Goal: Transaction & Acquisition: Book appointment/travel/reservation

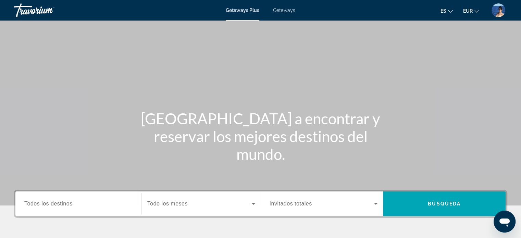
click at [287, 10] on span "Getaways" at bounding box center [284, 10] width 22 height 5
click at [245, 9] on span "Getaways Plus" at bounding box center [242, 10] width 33 height 5
click at [285, 10] on span "Getaways" at bounding box center [284, 10] width 22 height 5
click at [44, 202] on span "Todos los destinos" at bounding box center [48, 204] width 48 height 6
click at [44, 202] on input "Destination Todos los destinos" at bounding box center [78, 204] width 108 height 8
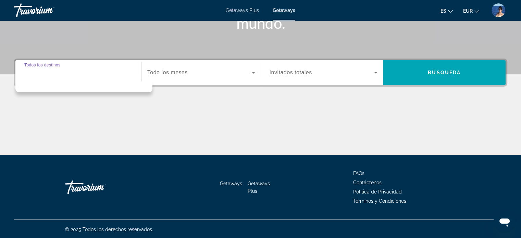
scroll to position [132, 0]
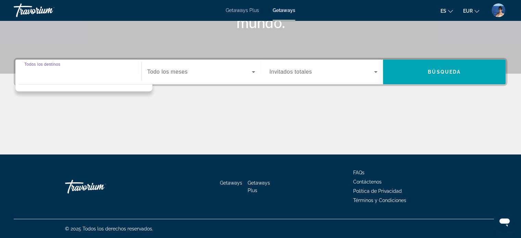
click at [30, 72] on input "Destination Todos los destinos" at bounding box center [78, 72] width 108 height 8
click at [195, 72] on span "Search widget" at bounding box center [199, 72] width 104 height 8
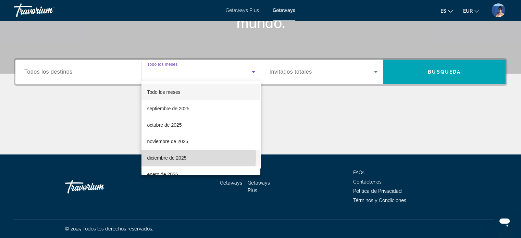
click at [162, 157] on span "diciembre de 2025" at bounding box center [166, 158] width 39 height 8
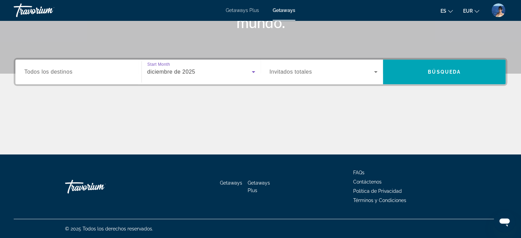
click at [293, 73] on span "Invitados totales" at bounding box center [291, 72] width 42 height 6
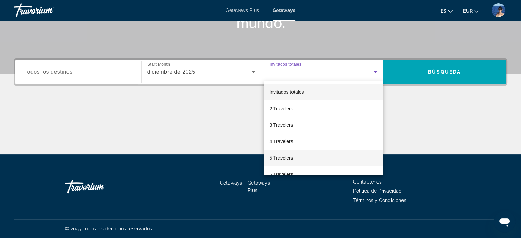
click at [275, 159] on span "5 Travelers" at bounding box center [281, 158] width 24 height 8
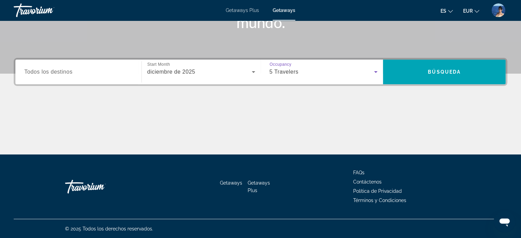
click at [319, 74] on div "5 Travelers" at bounding box center [322, 72] width 105 height 8
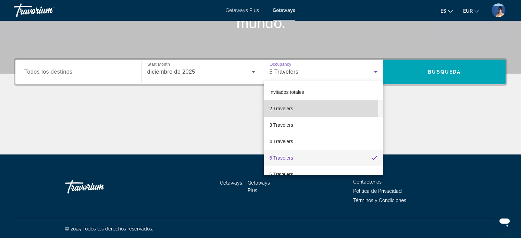
click at [281, 110] on span "2 Travelers" at bounding box center [281, 108] width 24 height 8
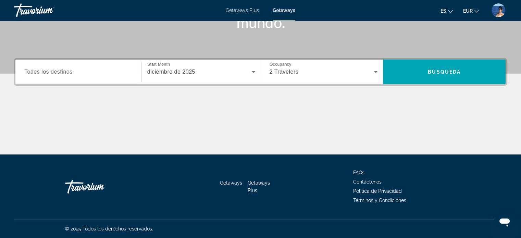
click at [46, 71] on span "Todos los destinos" at bounding box center [48, 72] width 48 height 6
click at [46, 71] on input "Destination Todos los destinos" at bounding box center [78, 72] width 108 height 8
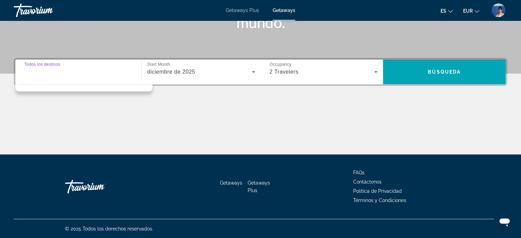
click at [93, 74] on input "Destination Todos los destinos" at bounding box center [78, 72] width 108 height 8
click at [39, 79] on div "Search widget" at bounding box center [78, 72] width 108 height 20
click at [42, 78] on div "Search widget" at bounding box center [78, 72] width 108 height 20
click at [156, 102] on div "Destination Todos los destinos Start Month Todo los meses [DATE] Occupancy Invi…" at bounding box center [260, 106] width 521 height 97
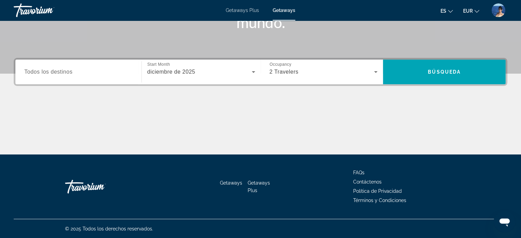
click at [41, 71] on span "Todos los destinos" at bounding box center [48, 72] width 48 height 6
click at [41, 71] on input "Destination Todos los destinos" at bounding box center [78, 72] width 108 height 8
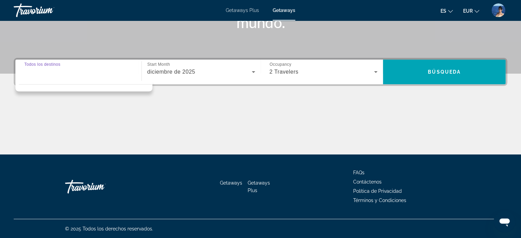
click at [71, 71] on input "Destination Todos los destinos" at bounding box center [78, 72] width 108 height 8
click at [129, 74] on input "Destination Todos los destinos" at bounding box center [78, 72] width 108 height 8
click at [237, 9] on span "Getaways Plus" at bounding box center [242, 10] width 33 height 5
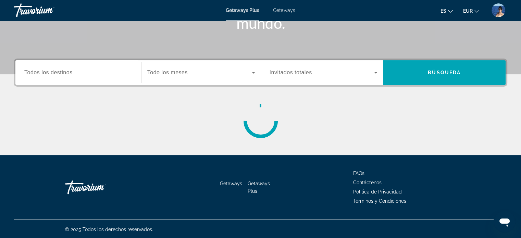
scroll to position [132, 0]
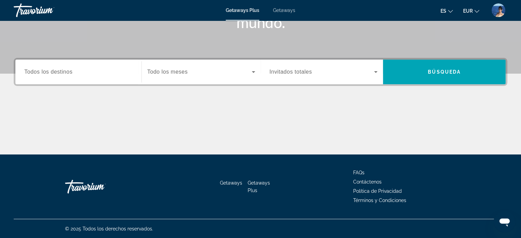
click at [50, 76] on div "Search widget" at bounding box center [78, 72] width 108 height 20
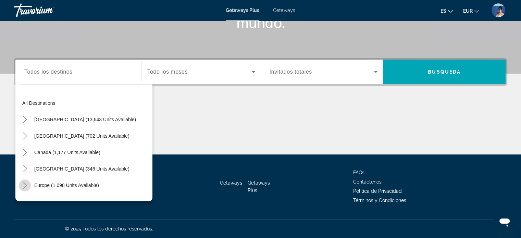
click at [23, 184] on icon "Toggle Europe (1,098 units available)" at bounding box center [25, 185] width 7 height 7
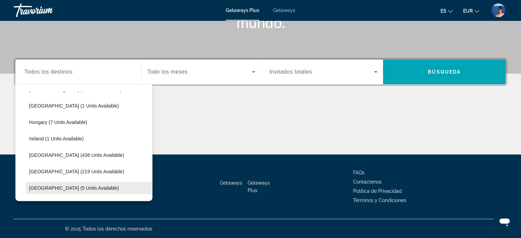
scroll to position [154, 0]
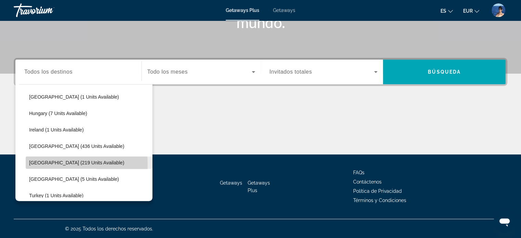
click at [35, 164] on span "[GEOGRAPHIC_DATA] (219 units available)" at bounding box center [76, 162] width 95 height 5
type input "**********"
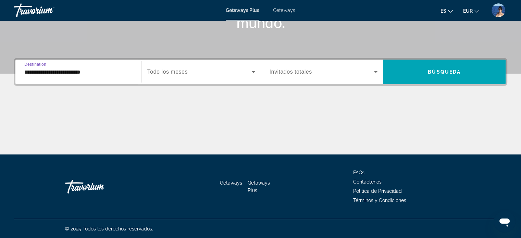
click at [177, 74] on span "Todo los meses" at bounding box center [167, 72] width 40 height 6
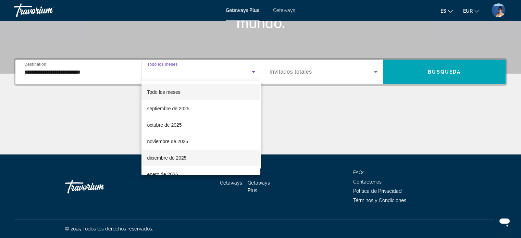
click at [161, 156] on span "diciembre de 2025" at bounding box center [166, 158] width 39 height 8
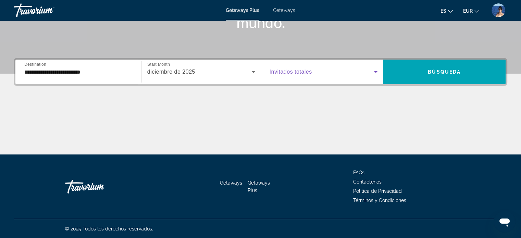
click at [320, 75] on span "Search widget" at bounding box center [322, 72] width 105 height 8
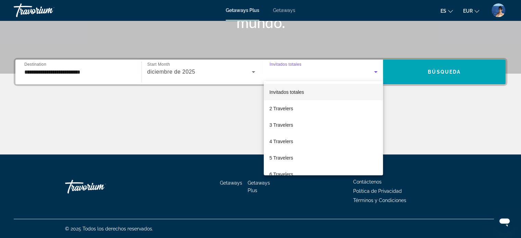
drag, startPoint x: 279, startPoint y: 157, endPoint x: 318, endPoint y: 128, distance: 48.5
click at [280, 156] on span "5 Travelers" at bounding box center [281, 158] width 24 height 8
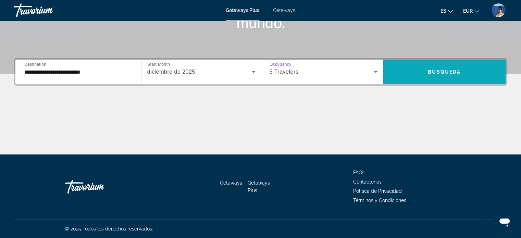
click at [434, 74] on span "Búsqueda" at bounding box center [444, 71] width 33 height 5
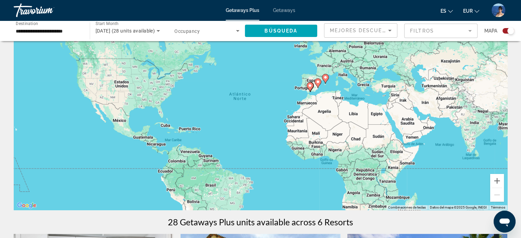
scroll to position [103, 0]
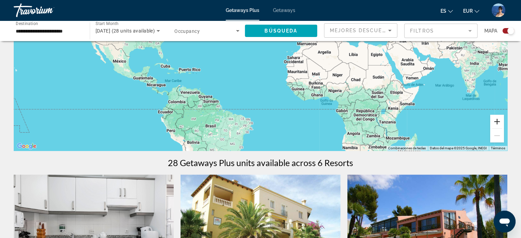
click at [500, 122] on button "Ampliar" at bounding box center [497, 122] width 14 height 14
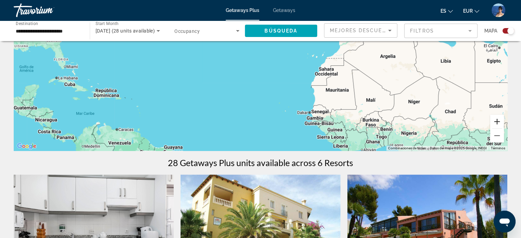
click at [500, 122] on button "Ampliar" at bounding box center [497, 122] width 14 height 14
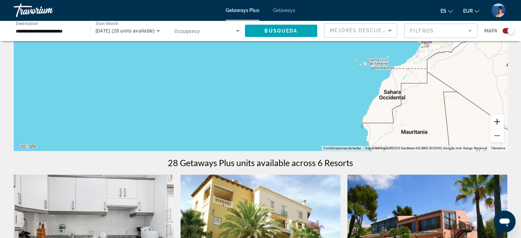
click at [499, 122] on button "Ampliar" at bounding box center [497, 122] width 14 height 14
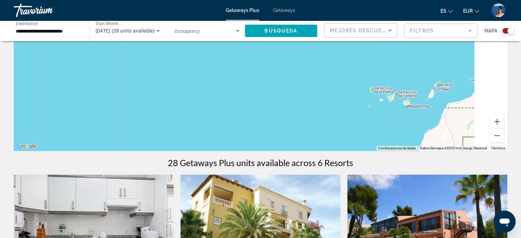
drag, startPoint x: 449, startPoint y: 65, endPoint x: 291, endPoint y: 106, distance: 163.3
click at [291, 106] on div "Main content" at bounding box center [261, 48] width 494 height 206
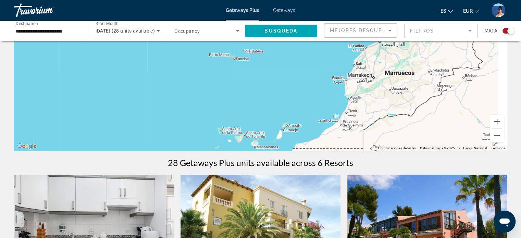
drag, startPoint x: 426, startPoint y: 67, endPoint x: 300, endPoint y: 106, distance: 132.5
click at [300, 106] on div "Para activar la función de arrastre con el teclado, pulsa Alt + Intro. Cuando h…" at bounding box center [261, 48] width 494 height 206
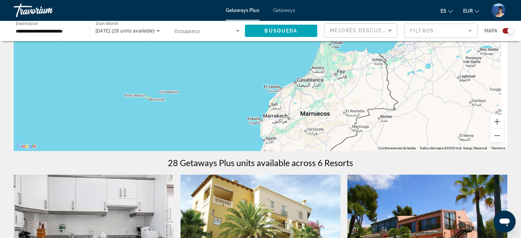
drag, startPoint x: 359, startPoint y: 50, endPoint x: 300, endPoint y: 120, distance: 91.6
click at [300, 120] on div "Para activar la función de arrastre con el teclado, pulsa Alt + Intro. Cuando h…" at bounding box center [261, 48] width 494 height 206
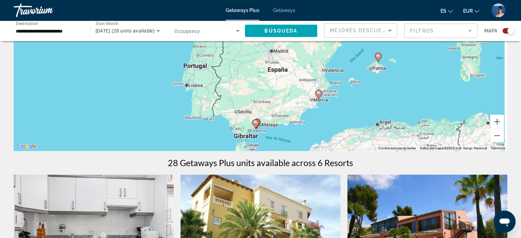
drag, startPoint x: 360, startPoint y: 97, endPoint x: 335, endPoint y: 122, distance: 35.6
click at [335, 122] on div "Para activar la función de arrastre con el teclado, pulsa Alt + Intro. Cuando h…" at bounding box center [261, 48] width 494 height 206
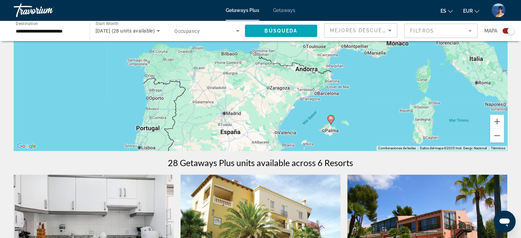
drag, startPoint x: 355, startPoint y: 82, endPoint x: 332, endPoint y: 124, distance: 47.5
click at [332, 124] on div "Para activar la función de arrastre con el teclado, pulsa Alt + Intro. Cuando h…" at bounding box center [261, 48] width 494 height 206
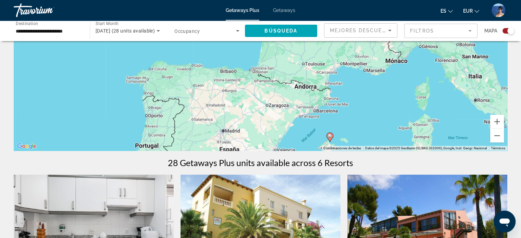
drag, startPoint x: 376, startPoint y: 110, endPoint x: 425, endPoint y: 92, distance: 52.0
click at [425, 92] on div "Para activar la función de arrastre con el teclado, pulsa Alt + Intro. Cuando h…" at bounding box center [261, 48] width 494 height 206
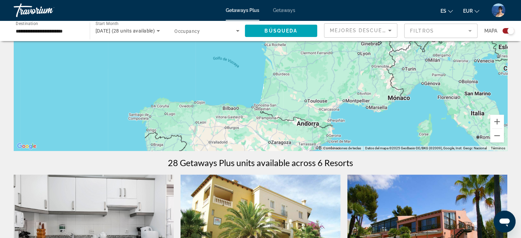
drag, startPoint x: 421, startPoint y: 69, endPoint x: 381, endPoint y: 124, distance: 68.7
click at [381, 124] on div "Para activar la función de arrastre con el teclado, pulsa Alt + Intro. Cuando h…" at bounding box center [261, 48] width 494 height 206
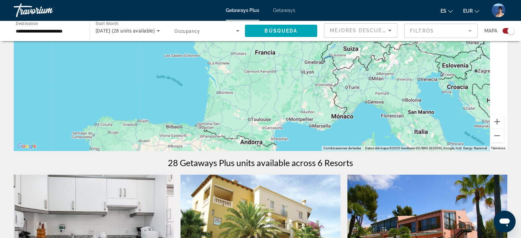
drag, startPoint x: 407, startPoint y: 86, endPoint x: 357, endPoint y: 100, distance: 51.9
click at [355, 100] on div "Para activar la función de arrastre con el teclado, pulsa Alt + Intro. Cuando h…" at bounding box center [261, 48] width 494 height 206
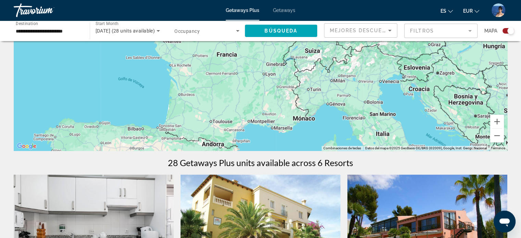
drag, startPoint x: 405, startPoint y: 102, endPoint x: 357, endPoint y: 104, distance: 48.0
click at [357, 104] on div "Main content" at bounding box center [261, 48] width 494 height 206
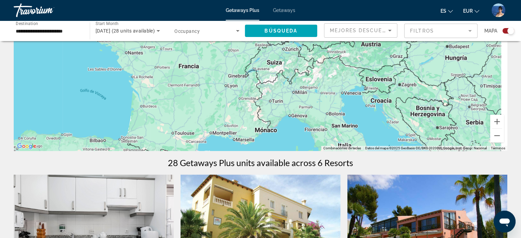
drag, startPoint x: 385, startPoint y: 106, endPoint x: 351, endPoint y: 121, distance: 37.4
click at [351, 121] on div "Main content" at bounding box center [261, 48] width 494 height 206
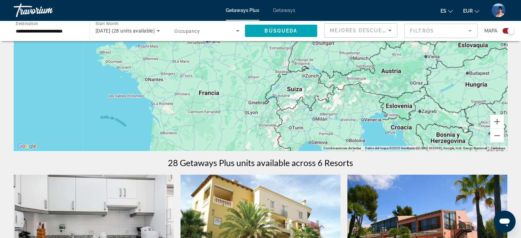
drag, startPoint x: 299, startPoint y: 88, endPoint x: 337, endPoint y: 119, distance: 48.9
click at [337, 119] on div "Main content" at bounding box center [261, 48] width 494 height 206
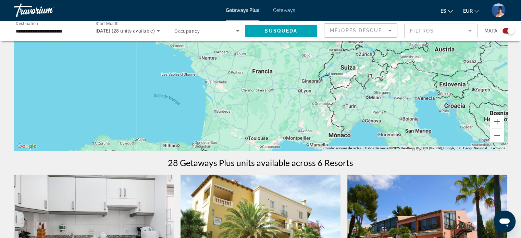
drag, startPoint x: 324, startPoint y: 125, endPoint x: 368, endPoint y: 94, distance: 53.3
click at [368, 94] on div "Main content" at bounding box center [261, 48] width 494 height 206
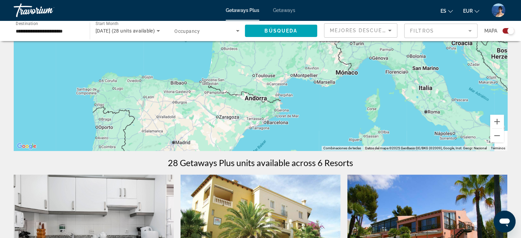
drag, startPoint x: 335, startPoint y: 129, endPoint x: 337, endPoint y: 71, distance: 58.3
click at [337, 71] on div "Main content" at bounding box center [261, 48] width 494 height 206
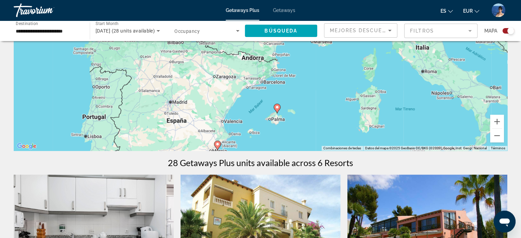
drag, startPoint x: 388, startPoint y: 124, endPoint x: 385, endPoint y: 95, distance: 29.3
click at [385, 95] on div "Para activar la función de arrastre con el teclado, pulsa Alt + Intro. Cuando h…" at bounding box center [261, 48] width 494 height 206
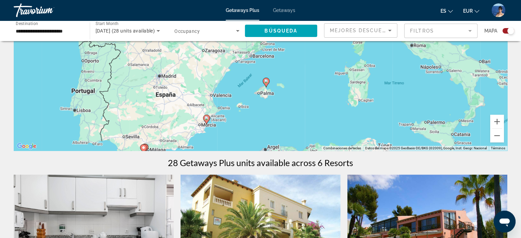
drag, startPoint x: 407, startPoint y: 128, endPoint x: 395, endPoint y: 96, distance: 34.5
click at [395, 96] on div "Para activar la función de arrastre con el teclado, pulsa Alt + Intro. Cuando h…" at bounding box center [261, 48] width 494 height 206
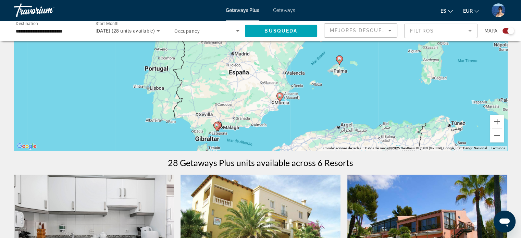
drag, startPoint x: 233, startPoint y: 132, endPoint x: 307, endPoint y: 115, distance: 76.5
click at [307, 115] on div "Para activar la función de arrastre con el teclado, pulsa Alt + Intro. Cuando h…" at bounding box center [261, 48] width 494 height 206
click at [497, 121] on button "Ampliar" at bounding box center [497, 122] width 14 height 14
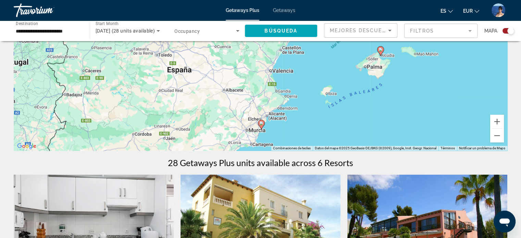
drag, startPoint x: 435, startPoint y: 128, endPoint x: 396, endPoint y: 100, distance: 48.8
click at [396, 100] on div "Para activar la función de arrastre con el teclado, pulsa Alt + Intro. Cuando h…" at bounding box center [261, 48] width 494 height 206
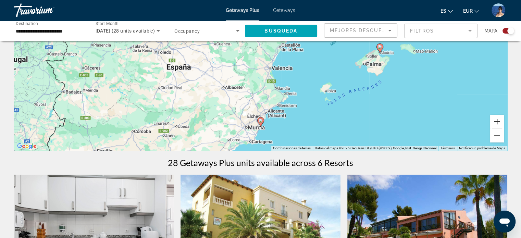
click at [498, 123] on button "Ampliar" at bounding box center [497, 122] width 14 height 14
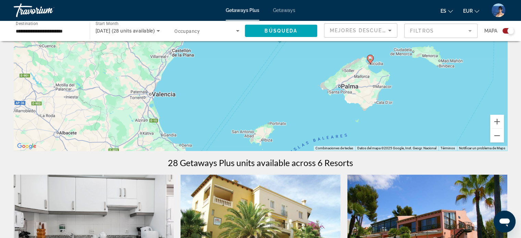
drag, startPoint x: 374, startPoint y: 107, endPoint x: 244, endPoint y: 113, distance: 130.7
click at [244, 113] on div "Para activar la función de arrastre con el teclado, pulsa Alt + Intro. Cuando h…" at bounding box center [261, 48] width 494 height 206
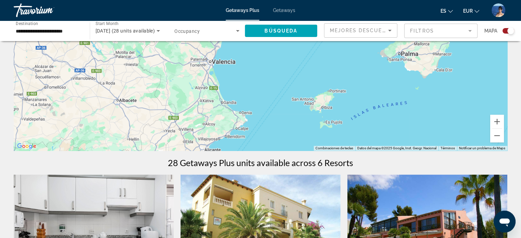
drag, startPoint x: 244, startPoint y: 113, endPoint x: 342, endPoint y: 53, distance: 114.4
click at [342, 53] on div "Para activar la función de arrastre con el teclado, pulsa Alt + Intro. Cuando h…" at bounding box center [261, 48] width 494 height 206
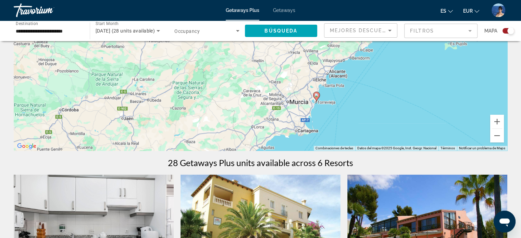
drag, startPoint x: 291, startPoint y: 105, endPoint x: 349, endPoint y: 72, distance: 66.6
click at [349, 72] on div "Para activar la función de arrastre con el teclado, pulsa Alt + Intro. Cuando h…" at bounding box center [261, 48] width 494 height 206
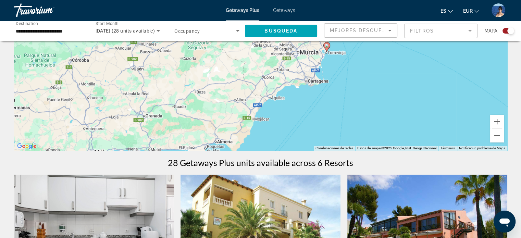
drag, startPoint x: 387, startPoint y: 129, endPoint x: 387, endPoint y: 85, distance: 44.2
click at [387, 82] on div "Para activar la función de arrastre con el teclado, pulsa Alt + Intro. Cuando h…" at bounding box center [261, 48] width 494 height 206
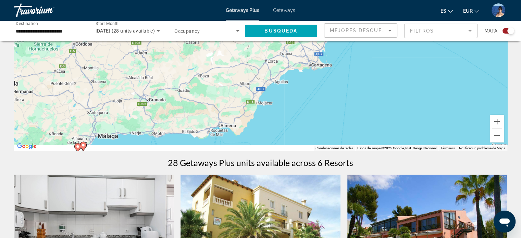
drag, startPoint x: 376, startPoint y: 113, endPoint x: 390, endPoint y: 93, distance: 24.2
click at [390, 93] on div "Para activar la función de arrastre con el teclado, pulsa Alt + Intro. Cuando h…" at bounding box center [261, 48] width 494 height 206
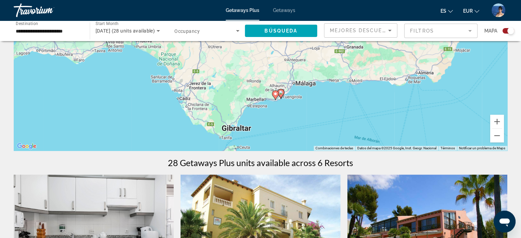
drag, startPoint x: 216, startPoint y: 113, endPoint x: 346, endPoint y: 93, distance: 131.3
click at [346, 93] on div "Para activar la función de arrastre con el teclado, pulsa Alt + Intro. Cuando h…" at bounding box center [261, 48] width 494 height 206
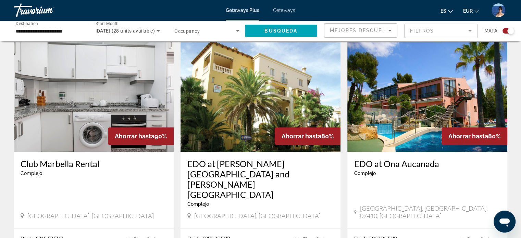
scroll to position [240, 0]
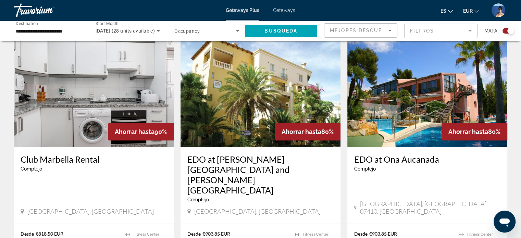
click at [505, 30] on div "Search widget" at bounding box center [509, 30] width 12 height 5
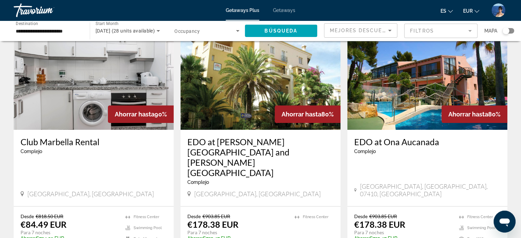
scroll to position [62, 0]
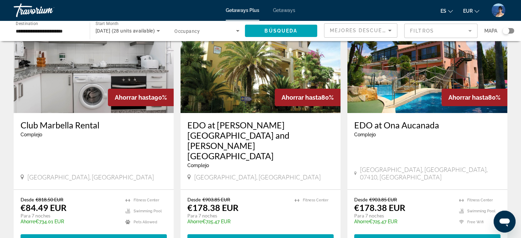
click at [422, 29] on mat-form-field "Filtros" at bounding box center [440, 31] width 73 height 14
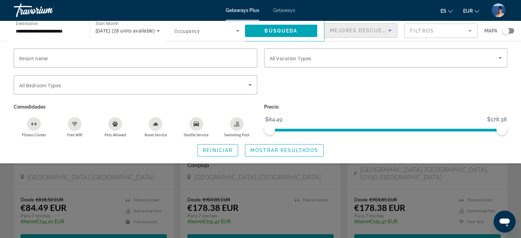
click at [376, 33] on span "Mejores descuentos" at bounding box center [364, 30] width 69 height 5
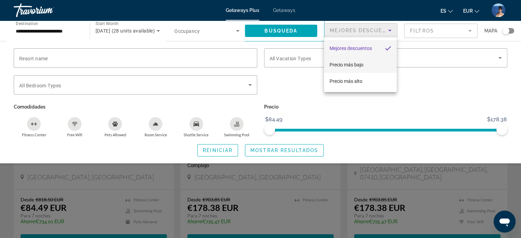
click at [349, 64] on span "Precio más bajo" at bounding box center [347, 64] width 34 height 5
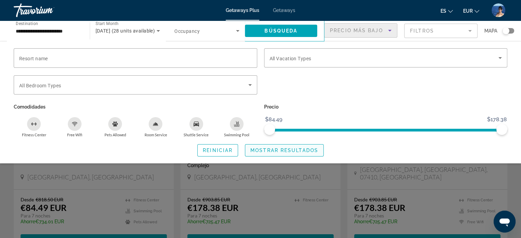
click at [291, 148] on span "Mostrar resultados" at bounding box center [284, 150] width 68 height 5
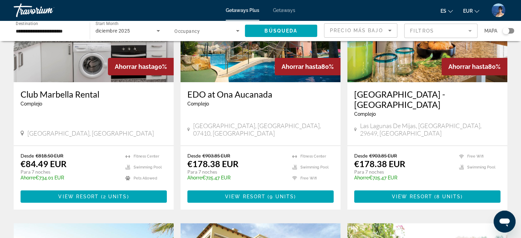
scroll to position [103, 0]
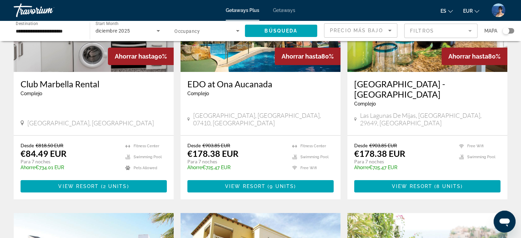
click at [78, 184] on span "View Resort" at bounding box center [78, 186] width 40 height 5
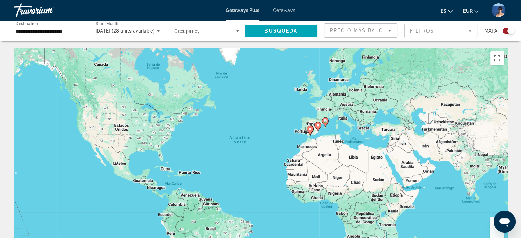
click at [506, 30] on div "Search widget" at bounding box center [509, 30] width 12 height 5
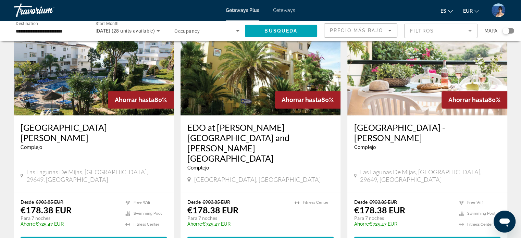
scroll to position [343, 0]
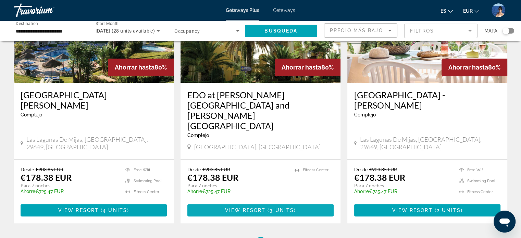
click at [301, 202] on span "Main content" at bounding box center [260, 210] width 146 height 16
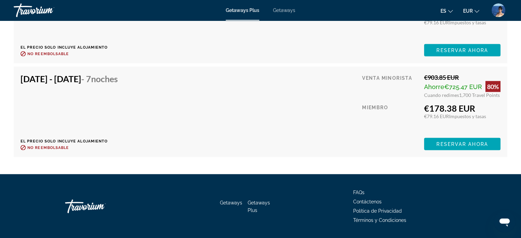
scroll to position [1326, 0]
